Goal: Task Accomplishment & Management: Use online tool/utility

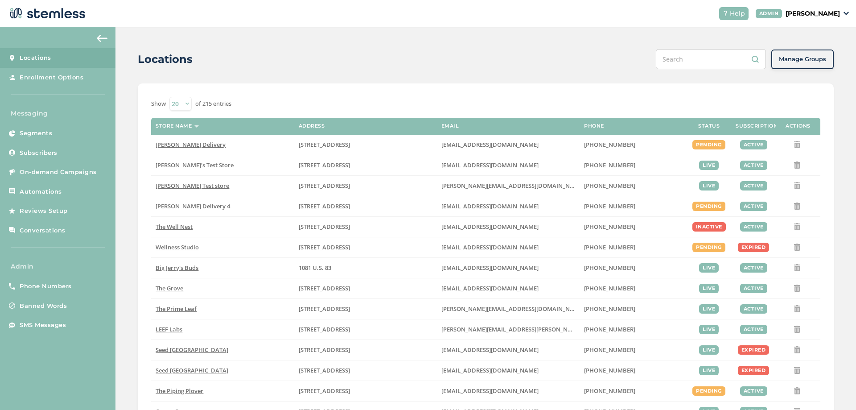
click at [826, 11] on p "[PERSON_NAME]" at bounding box center [813, 13] width 54 height 9
click at [802, 62] on span "Impersonate" at bounding box center [817, 64] width 44 height 9
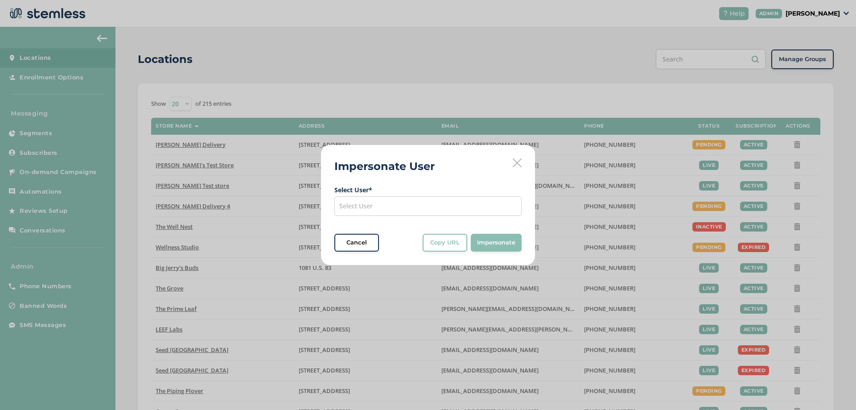
click at [441, 211] on div "Select User" at bounding box center [427, 206] width 187 height 20
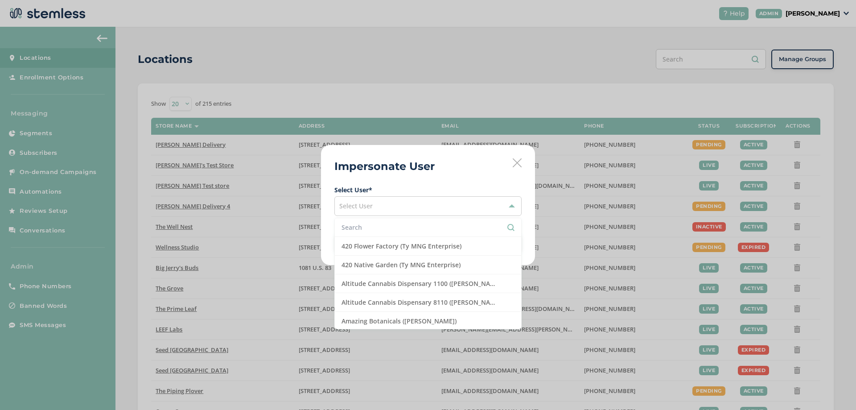
click at [386, 233] on li at bounding box center [428, 227] width 186 height 19
click at [380, 283] on li "Altitude Cannabis Dispensary 1100 ([PERSON_NAME])" at bounding box center [428, 283] width 186 height 19
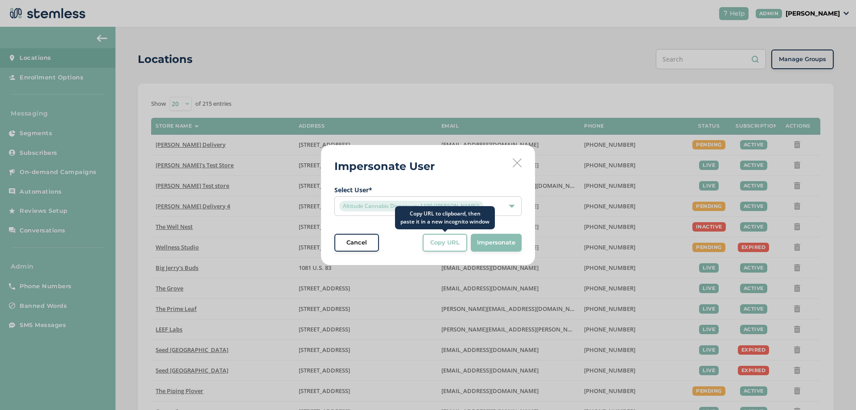
click at [435, 235] on button "Copy URL" at bounding box center [445, 243] width 45 height 18
click at [389, 206] on span "Altitude Cannabis Dispensary 1100 ([PERSON_NAME])" at bounding box center [411, 206] width 144 height 11
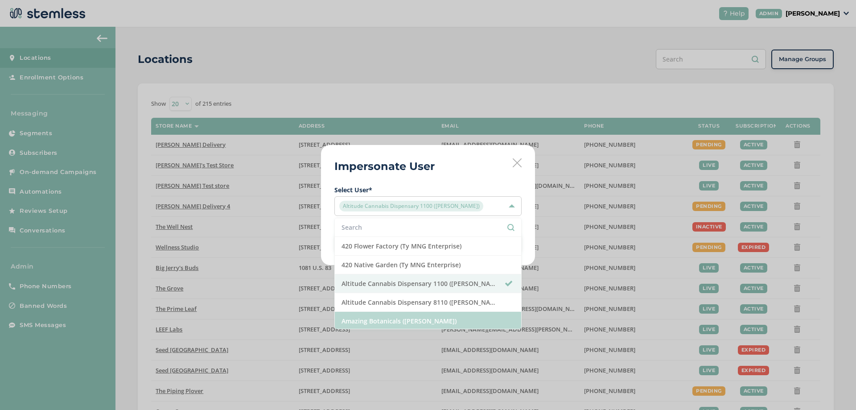
click at [379, 321] on li "Amazing Botanicals ([PERSON_NAME])" at bounding box center [428, 321] width 186 height 19
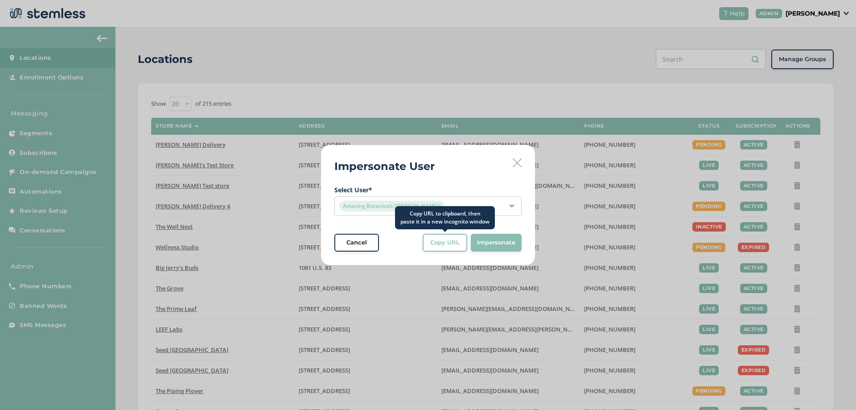
click at [441, 243] on span "Copy URL" at bounding box center [444, 242] width 29 height 9
